Goal: Information Seeking & Learning: Find contact information

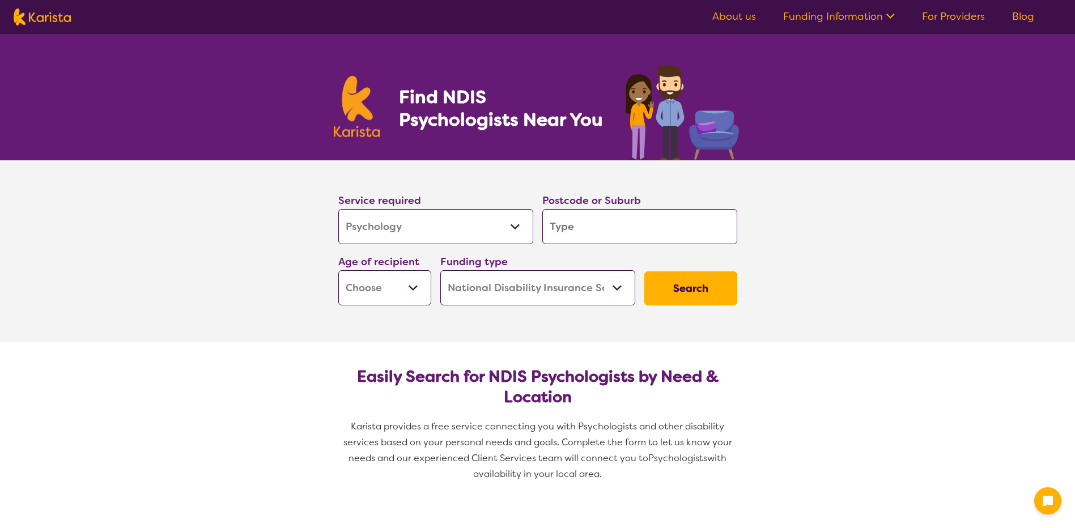
select select "Psychology"
select select "NDIS"
select select "Psychology"
select select "NDIS"
type input "4"
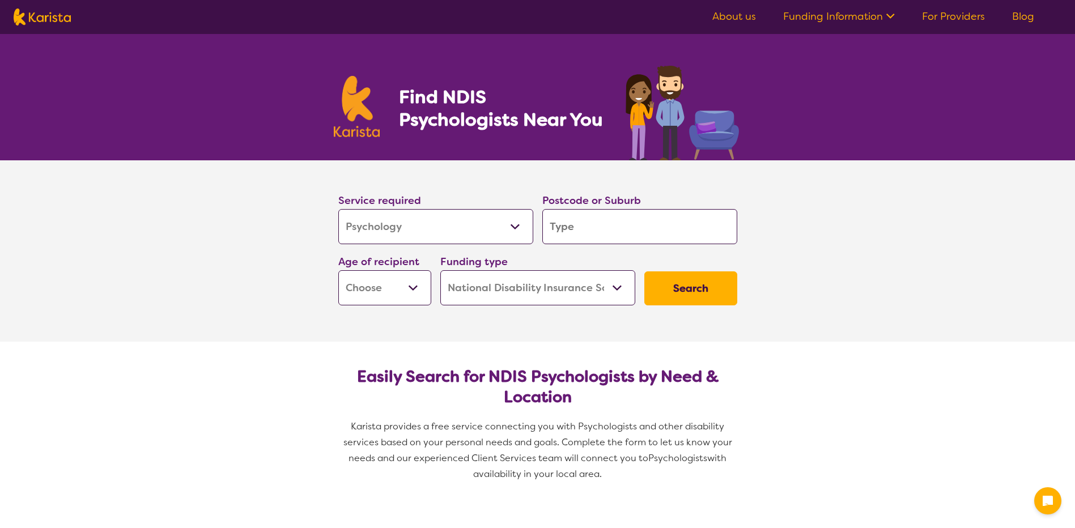
type input "4"
type input "41"
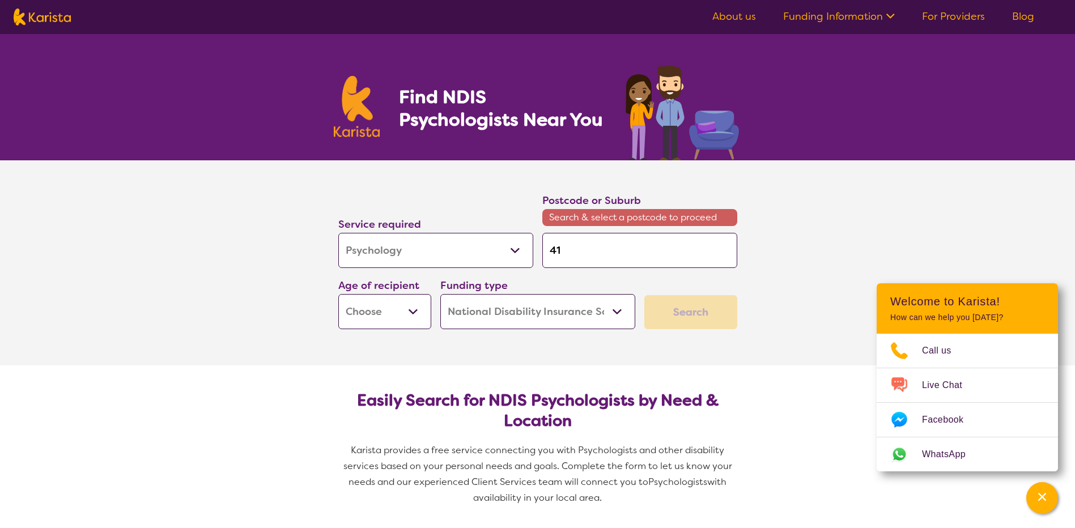
type input "410"
type input "4109"
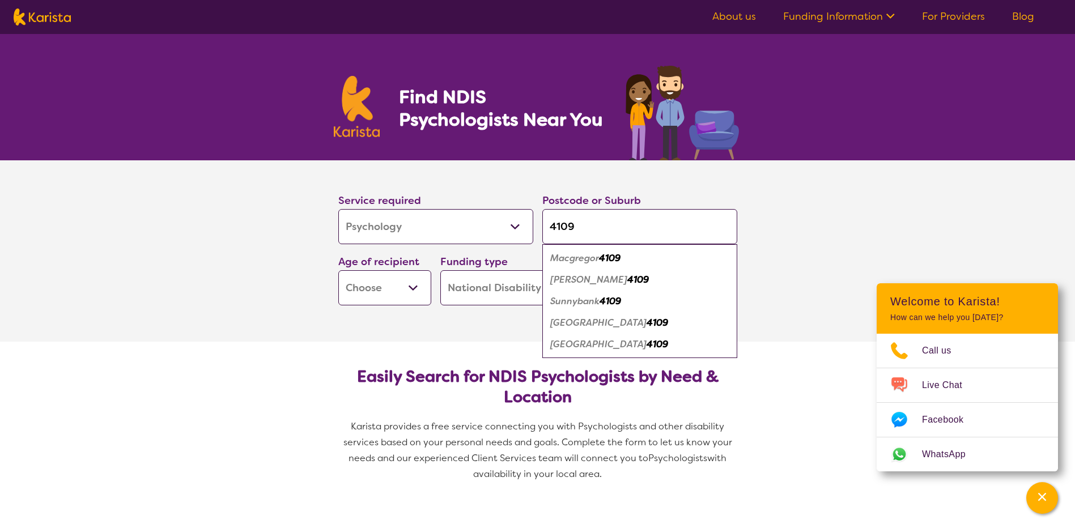
type input "4109"
click at [385, 294] on select "Early Childhood - 0 to 9 Child - 10 to 11 Adolescent - 12 to 17 Adult - 18 to 6…" at bounding box center [384, 287] width 93 height 35
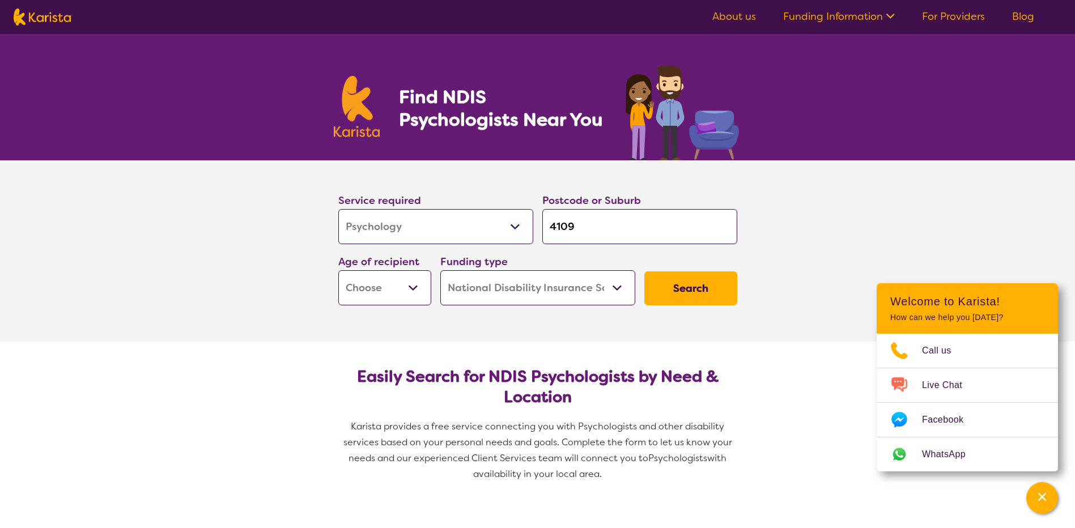
select select "EC"
click at [338, 270] on select "Early Childhood - 0 to 9 Child - 10 to 11 Adolescent - 12 to 17 Adult - 18 to 6…" at bounding box center [384, 287] width 93 height 35
select select "EC"
click at [679, 286] on button "Search" at bounding box center [690, 288] width 93 height 34
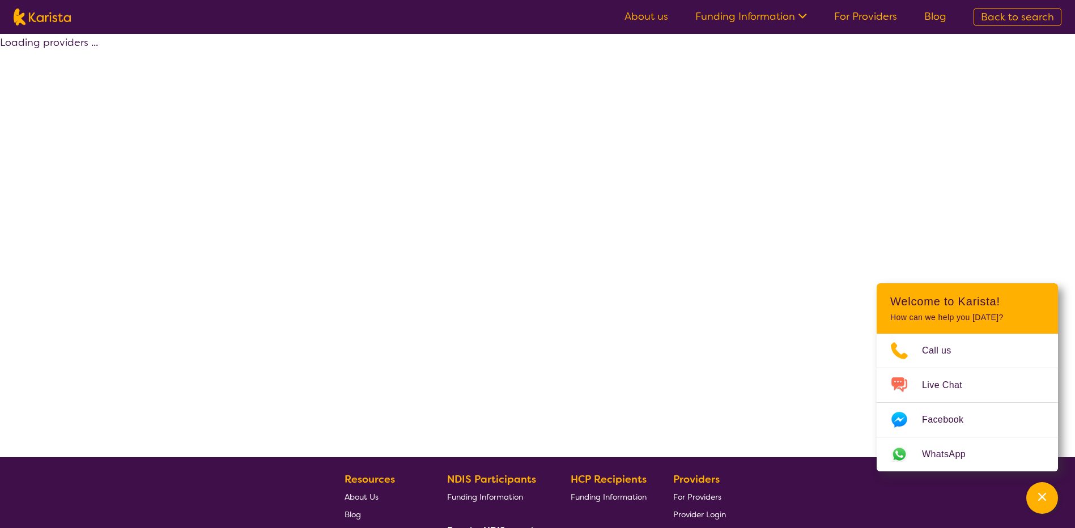
select select "by_score"
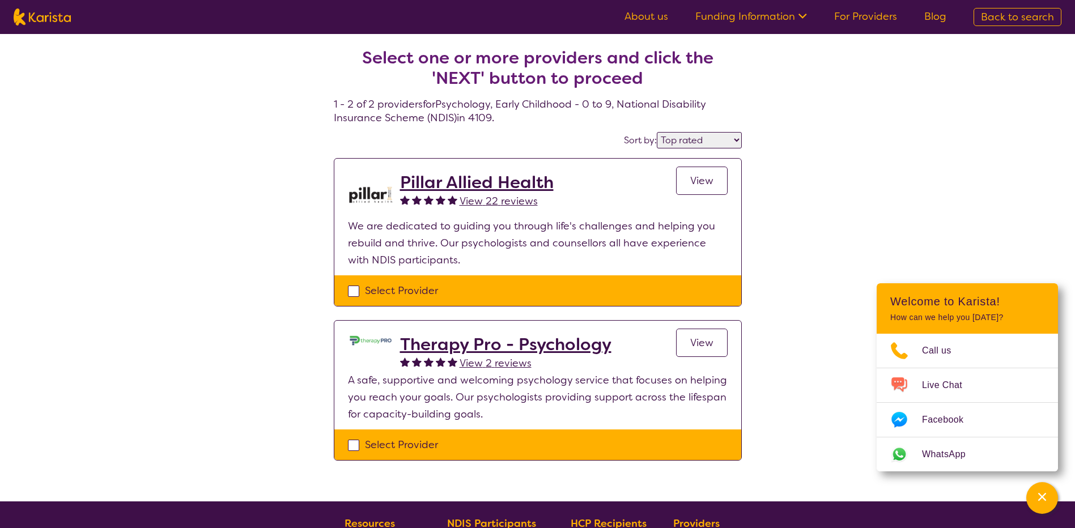
click at [487, 179] on h2 "Pillar Allied Health" at bounding box center [477, 182] width 154 height 20
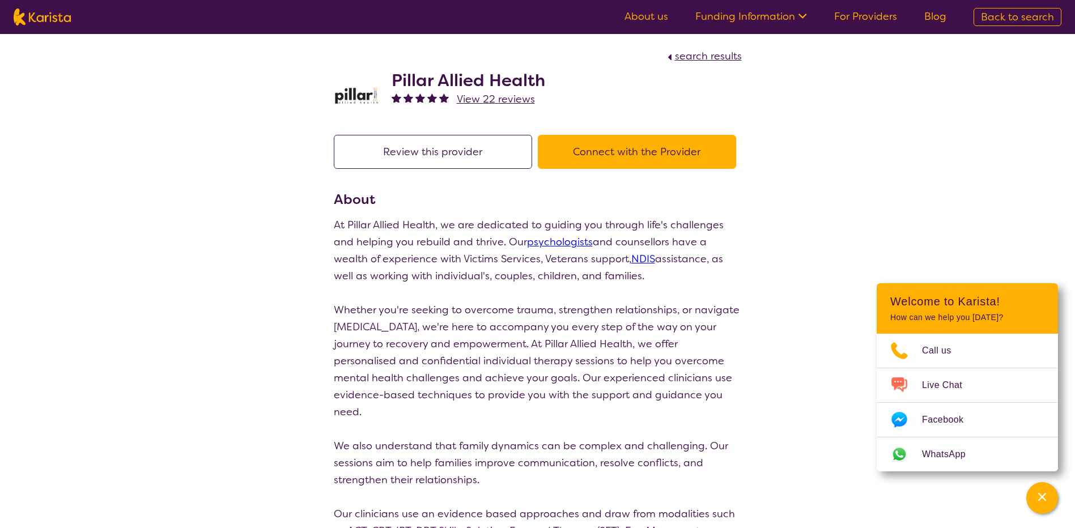
click at [423, 78] on h2 "Pillar Allied Health" at bounding box center [468, 80] width 154 height 20
drag, startPoint x: 394, startPoint y: 76, endPoint x: 542, endPoint y: 74, distance: 147.9
click at [542, 74] on h2 "Pillar Allied Health" at bounding box center [468, 80] width 154 height 20
copy h2 "Pillar Allied Health"
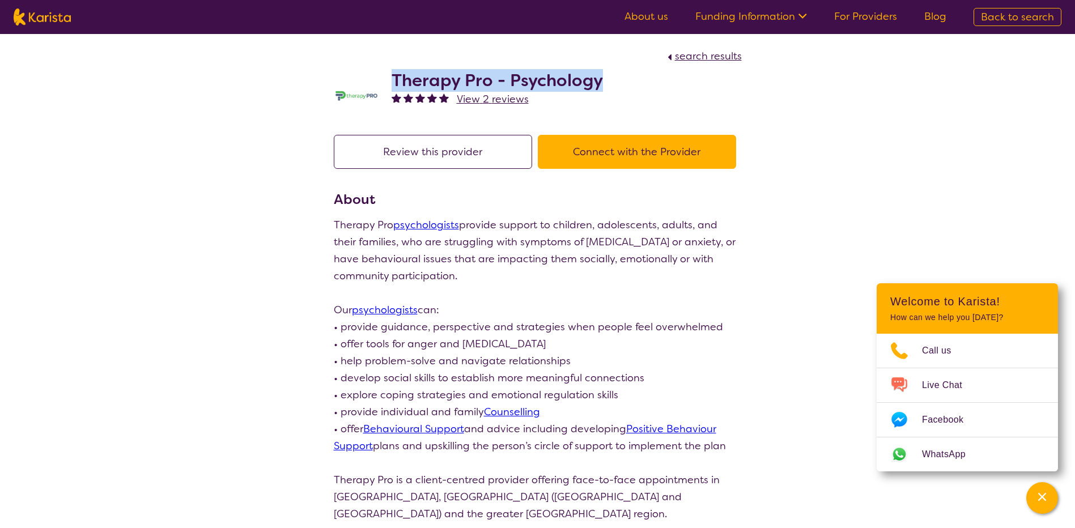
drag, startPoint x: 391, startPoint y: 79, endPoint x: 617, endPoint y: 79, distance: 226.6
click at [617, 79] on div "Therapy Pro - Psychology View 2 reviews" at bounding box center [538, 93] width 408 height 57
